Goal: Task Accomplishment & Management: Manage account settings

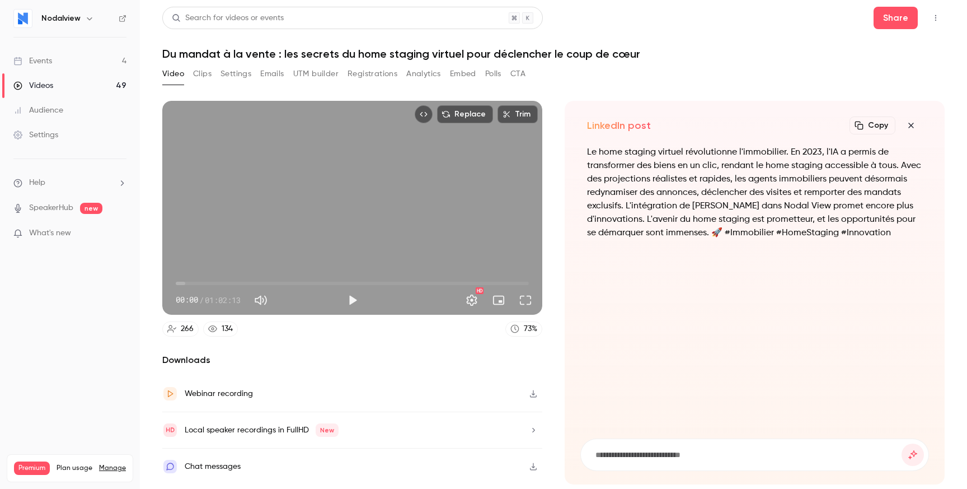
click at [105, 280] on nav "Nodalview Events 4 Videos 49 Audience Settings Help SpeakerHub new What's new P…" at bounding box center [70, 244] width 140 height 489
click at [66, 19] on h6 "Nodalview" at bounding box center [60, 18] width 39 height 11
click at [77, 18] on h6 "Nodalview" at bounding box center [60, 18] width 39 height 11
click at [86, 18] on icon "button" at bounding box center [89, 18] width 9 height 9
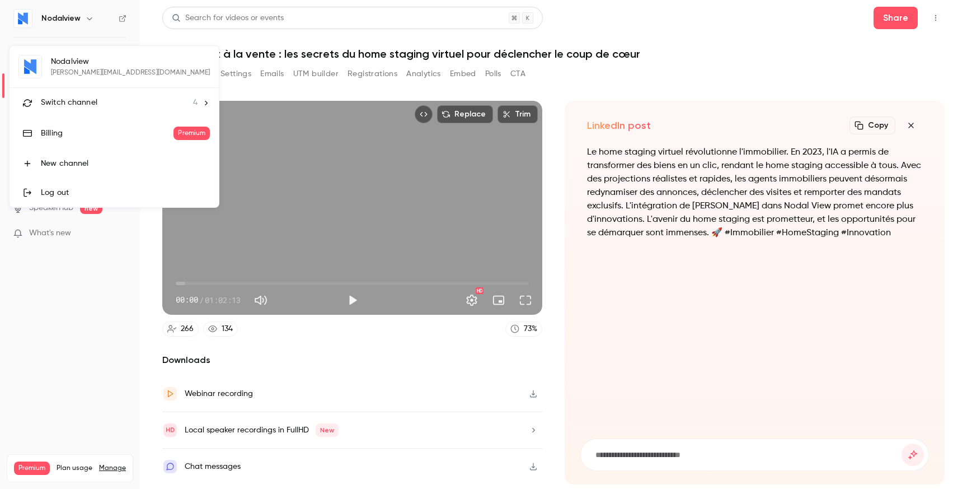
click at [63, 316] on div at bounding box center [483, 244] width 967 height 489
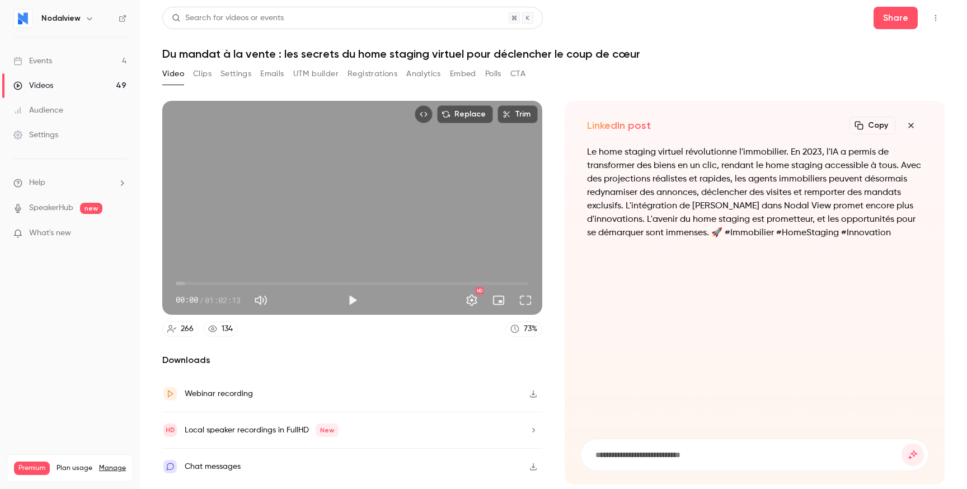
click at [67, 142] on link "Settings" at bounding box center [70, 135] width 140 height 25
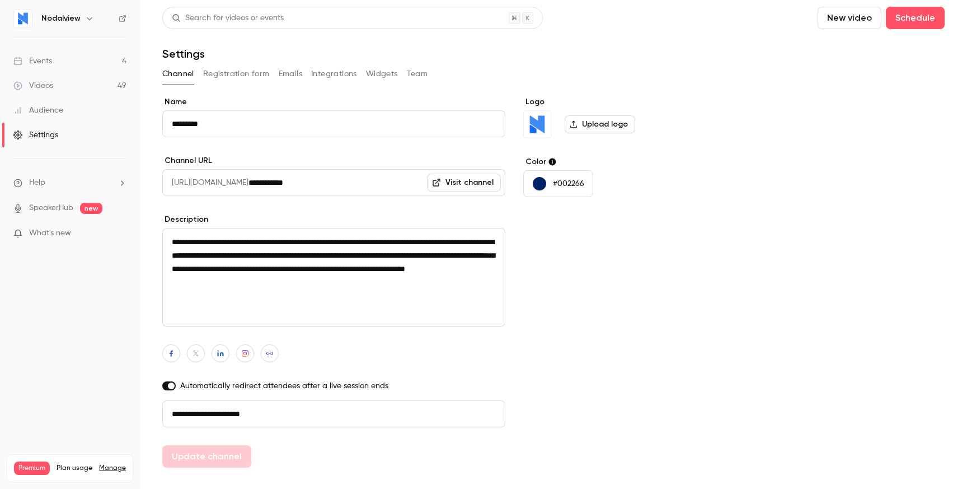
click at [419, 78] on button "Team" at bounding box center [417, 74] width 21 height 18
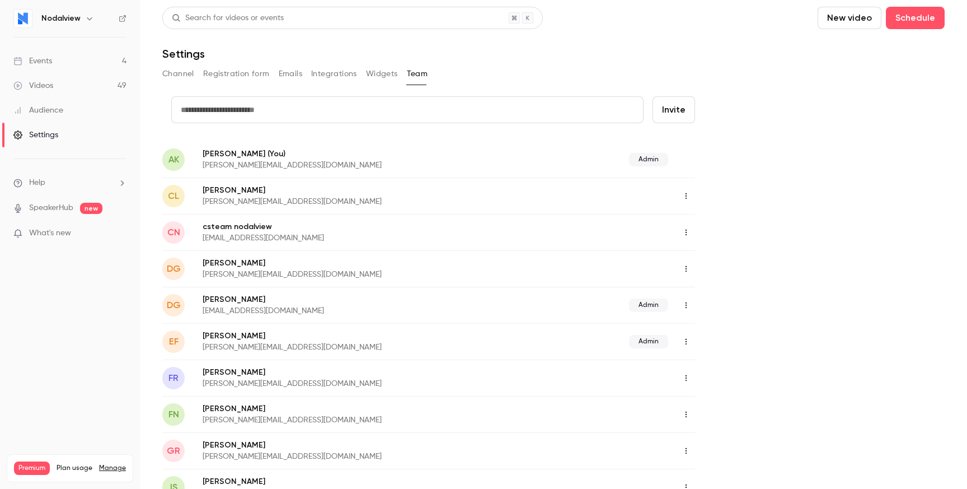
click at [319, 105] on input "text" at bounding box center [407, 109] width 472 height 27
type input "**********"
click at [672, 114] on button "Invite" at bounding box center [674, 109] width 43 height 27
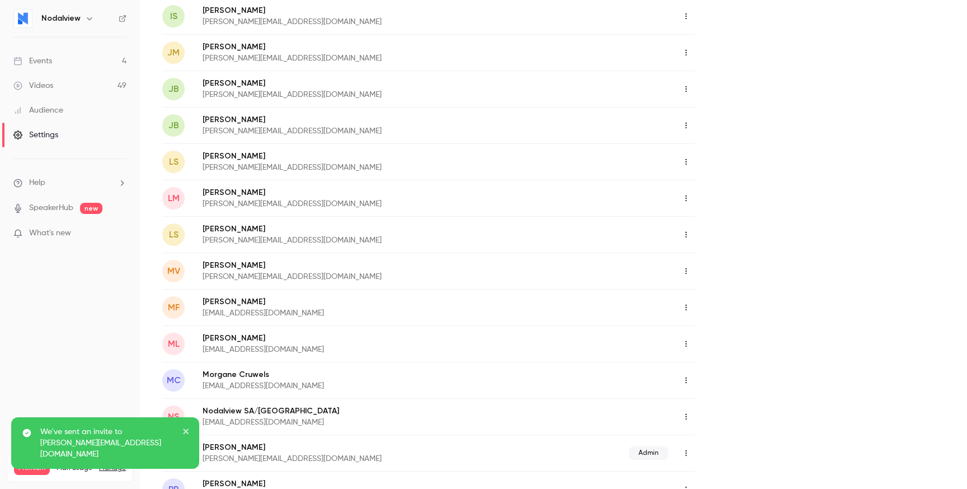
scroll to position [969, 0]
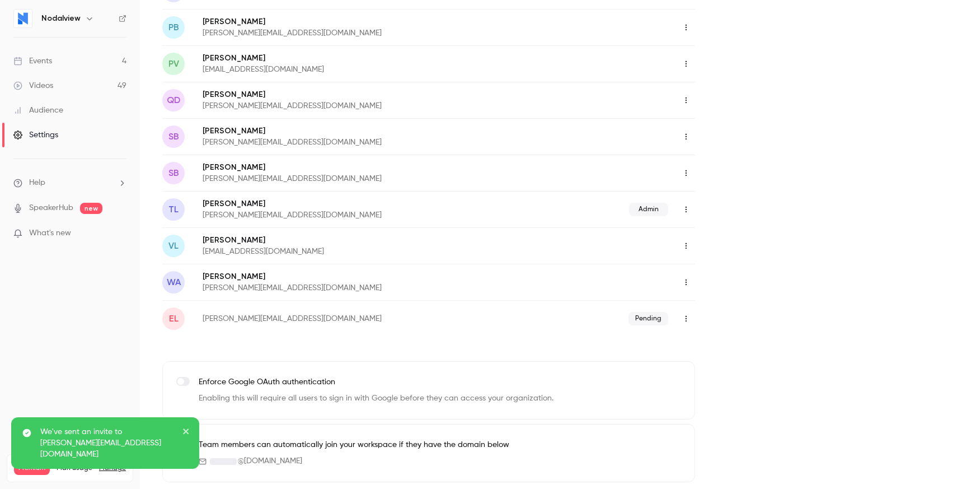
click at [690, 317] on icon "button" at bounding box center [686, 319] width 9 height 8
click at [733, 308] on div at bounding box center [483, 244] width 967 height 489
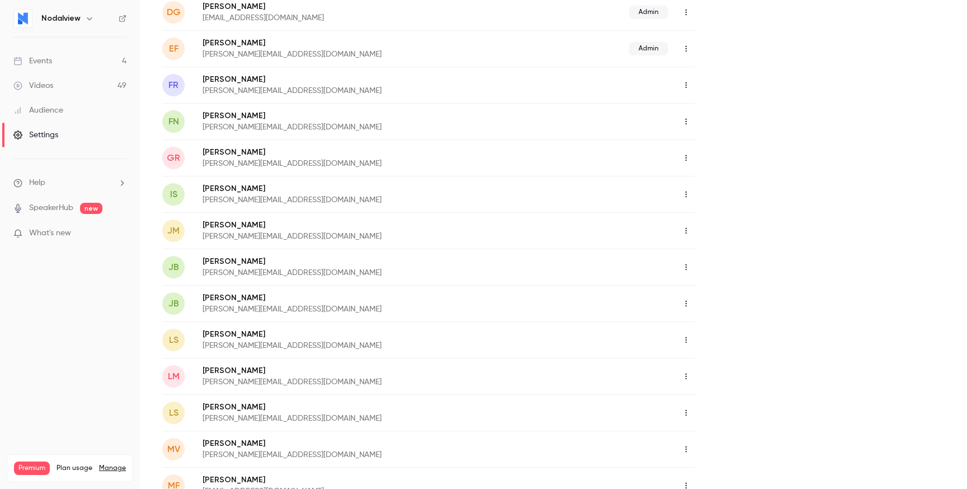
scroll to position [279, 0]
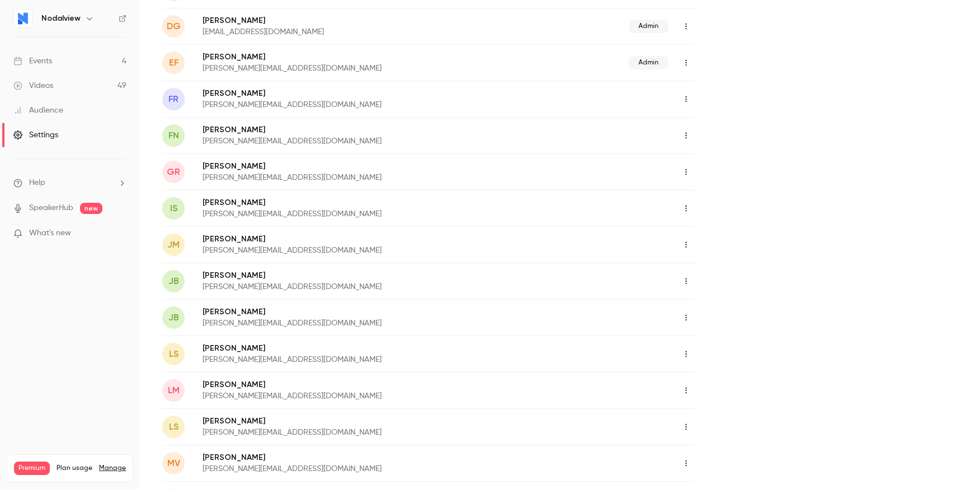
click at [689, 105] on button "button" at bounding box center [686, 99] width 18 height 18
click at [706, 122] on div "Assign admin role" at bounding box center [747, 127] width 85 height 11
